Goal: Task Accomplishment & Management: Use online tool/utility

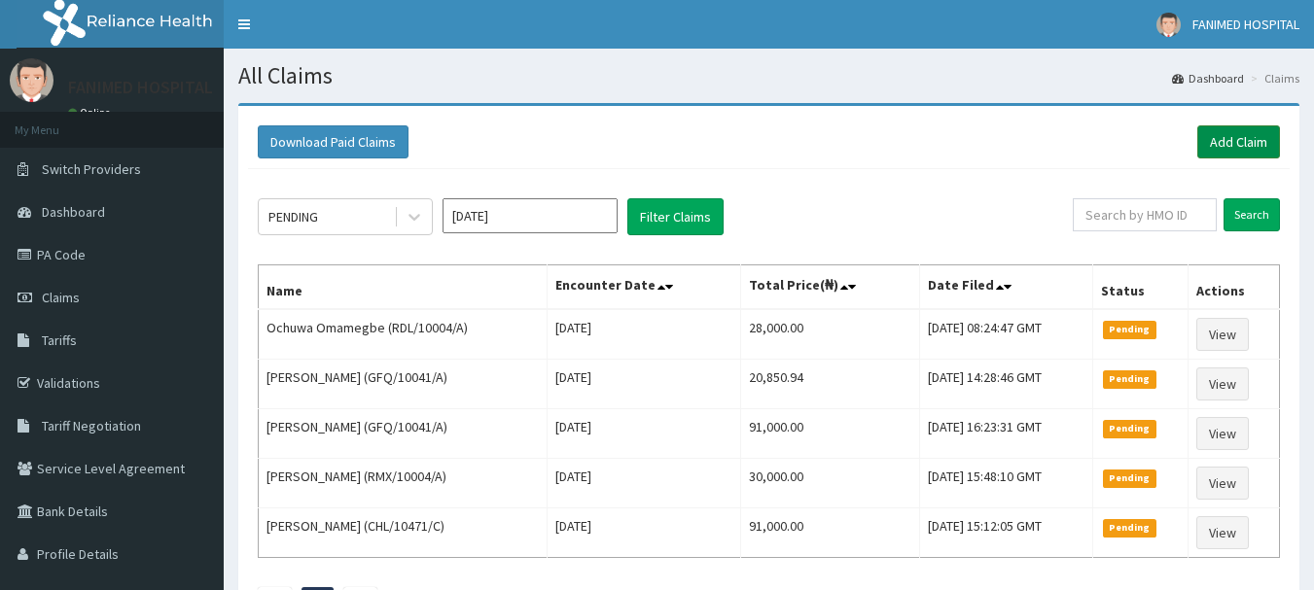
click at [1247, 136] on link "Add Claim" at bounding box center [1238, 141] width 83 height 33
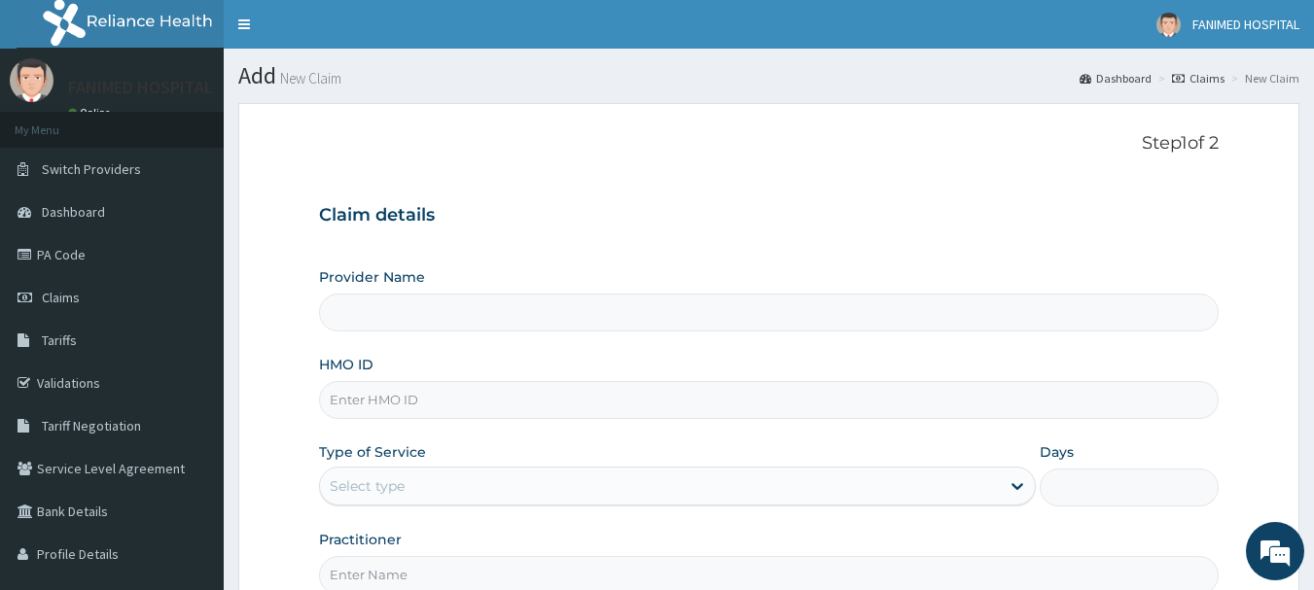
type input "[GEOGRAPHIC_DATA]"
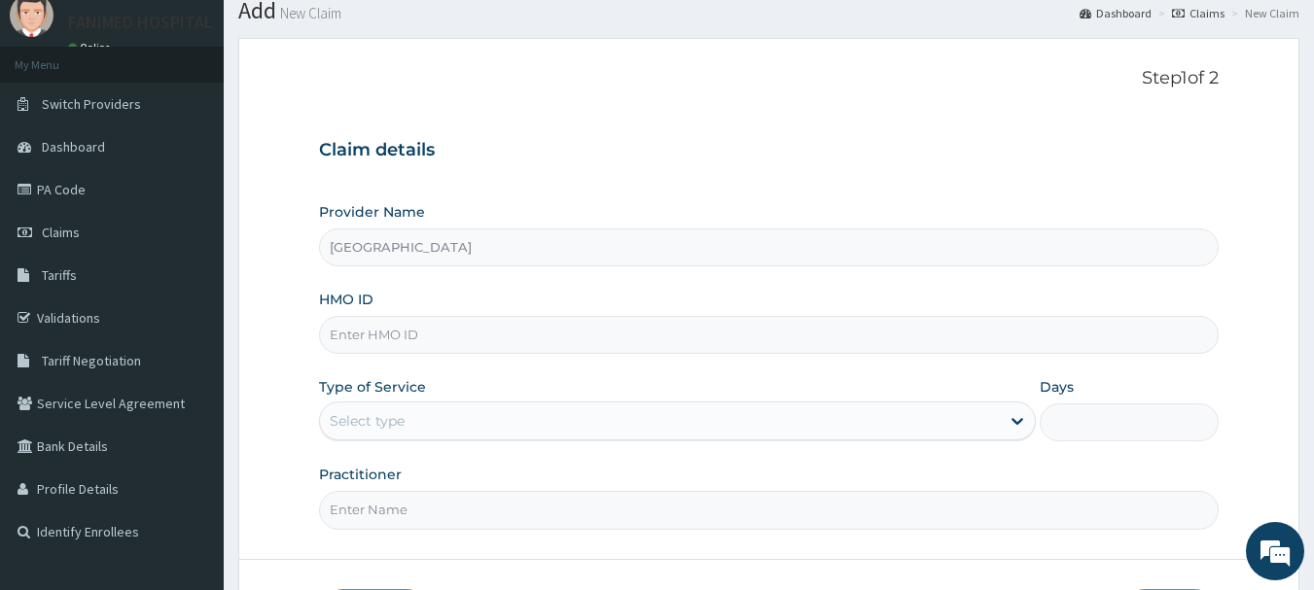
scroll to position [97, 0]
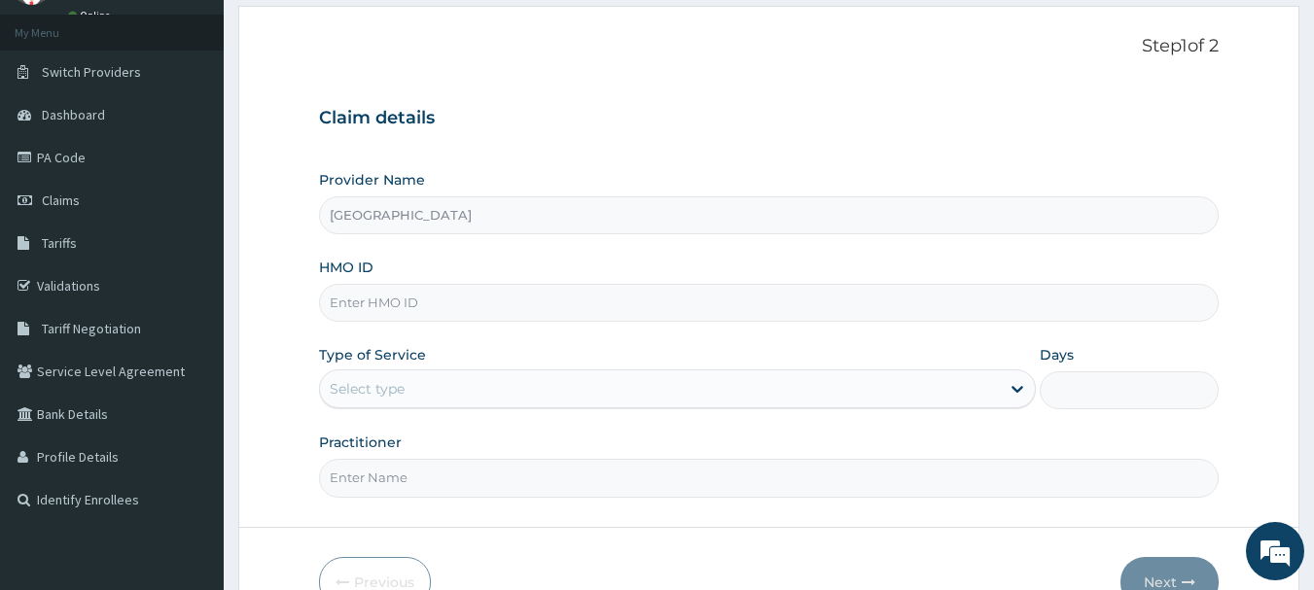
click at [386, 298] on input "HMO ID" at bounding box center [769, 303] width 900 height 38
click at [64, 232] on link "Tariffs" at bounding box center [112, 243] width 224 height 43
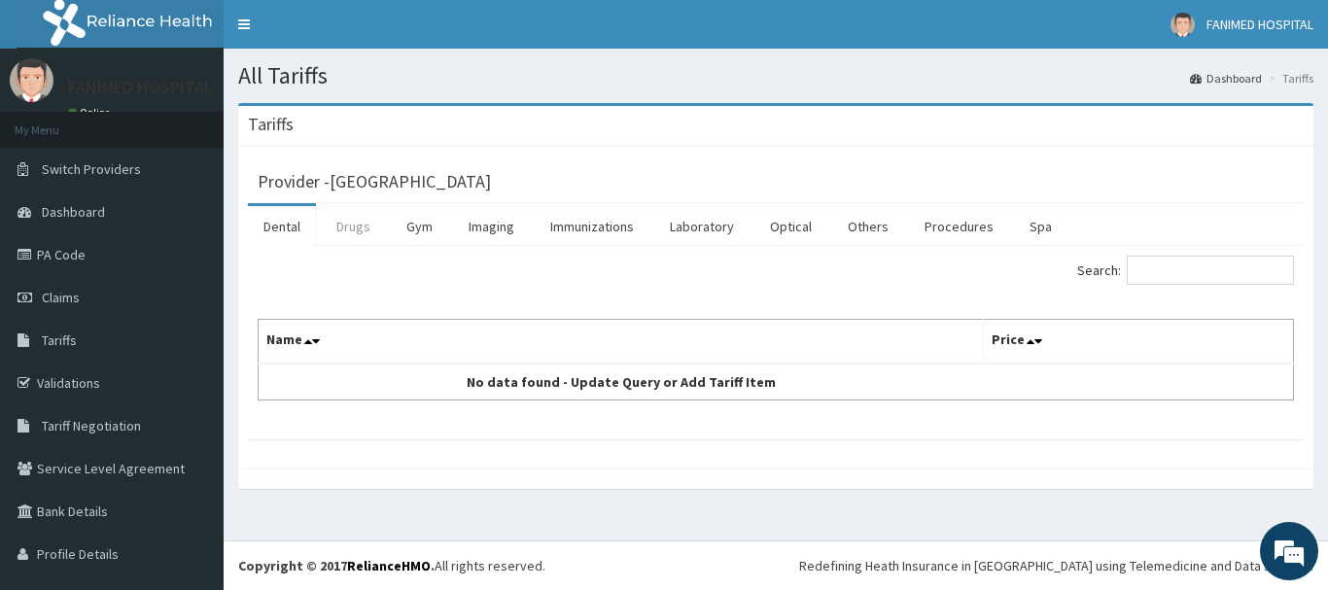
click at [358, 219] on link "Drugs" at bounding box center [353, 226] width 65 height 41
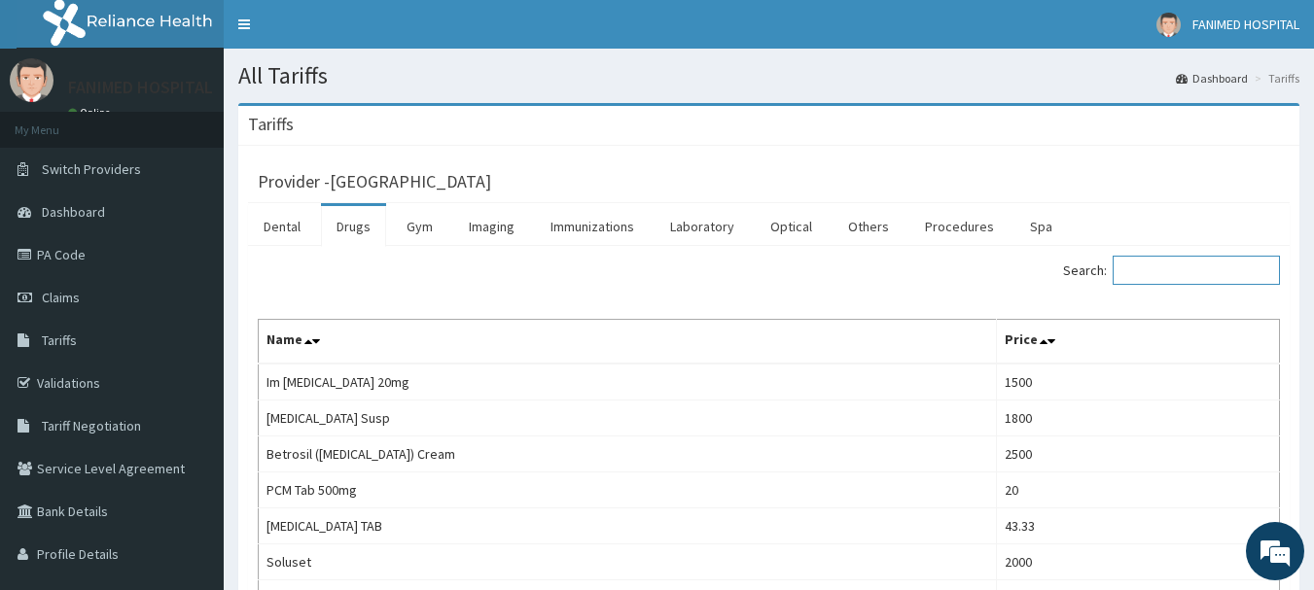
click at [1140, 276] on input "Search:" at bounding box center [1195, 270] width 167 height 29
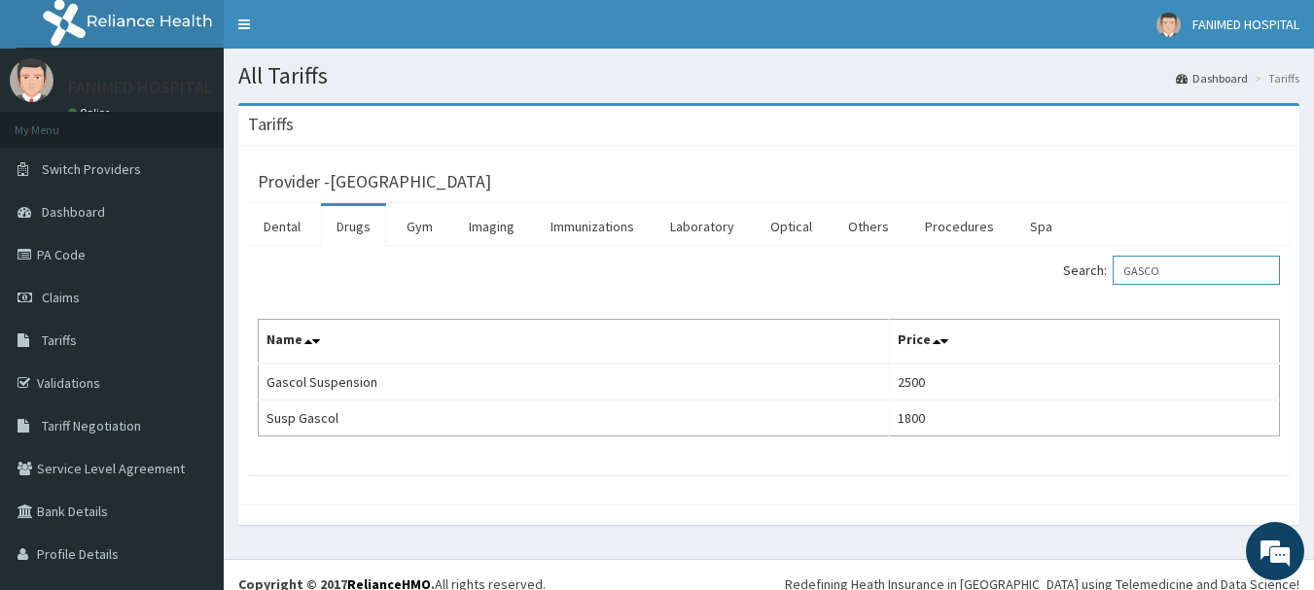
type input "GASCO"
